Goal: Transaction & Acquisition: Purchase product/service

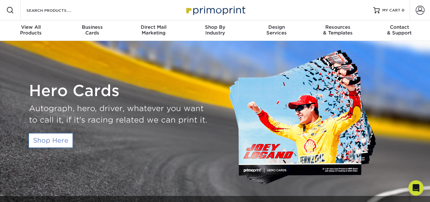
click at [32, 144] on link "Shop Here" at bounding box center [51, 140] width 44 height 14
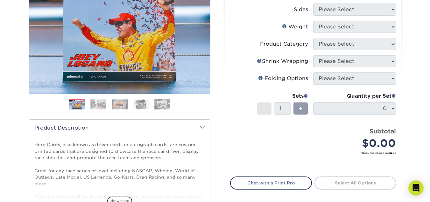
scroll to position [96, 0]
click at [95, 101] on img at bounding box center [98, 104] width 16 height 10
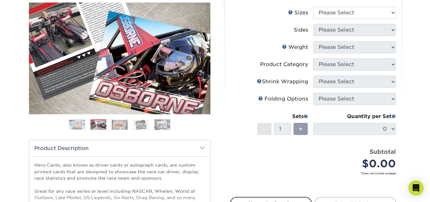
scroll to position [64, 0]
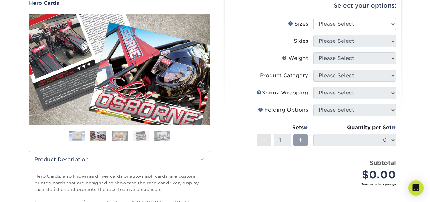
click at [123, 136] on img at bounding box center [120, 136] width 16 height 10
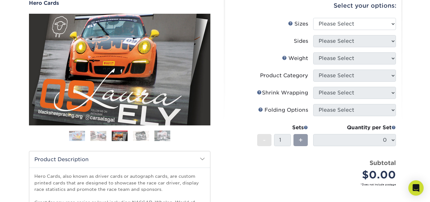
click at [136, 138] on img at bounding box center [141, 136] width 16 height 10
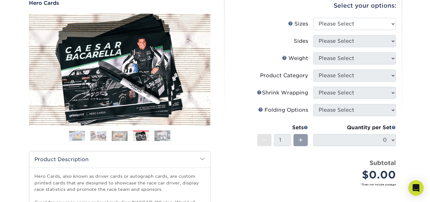
click at [163, 134] on img at bounding box center [162, 135] width 16 height 11
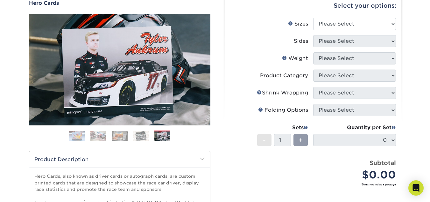
click at [115, 142] on ol at bounding box center [119, 137] width 181 height 15
click at [115, 140] on img at bounding box center [120, 136] width 16 height 10
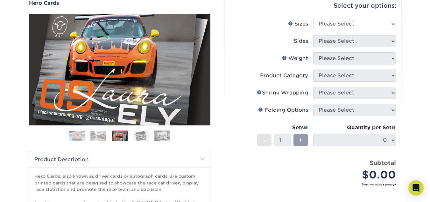
click at [80, 132] on img at bounding box center [77, 136] width 16 height 10
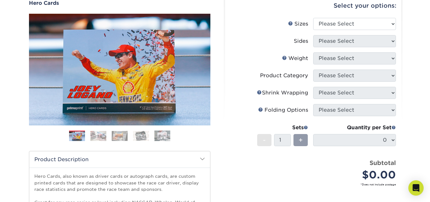
click at [67, 133] on ol at bounding box center [119, 137] width 181 height 15
click at [102, 132] on img at bounding box center [98, 136] width 16 height 10
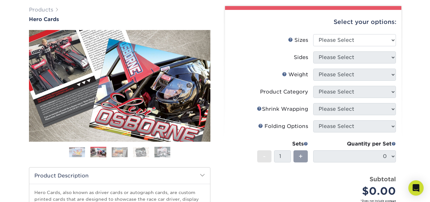
scroll to position [32, 0]
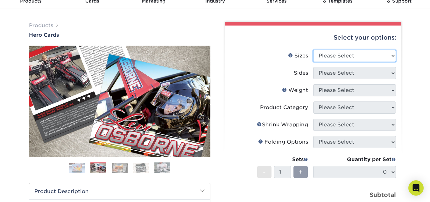
click at [323, 60] on select "Please Select 1.5" x 7" 4" x 6" 5" x 7" 6" x 8" 6" x 8.5" 6" x 9" 7" x 8.5" 7.5…" at bounding box center [354, 56] width 83 height 12
select select "1.50x7.00"
click at [313, 50] on select "Please Select 1.5" x 7" 4" x 6" 5" x 7" 6" x 8" 6" x 8.5" 6" x 9" 7" x 8.5" 7.5…" at bounding box center [354, 56] width 83 height 12
